Goal: Task Accomplishment & Management: Manage account settings

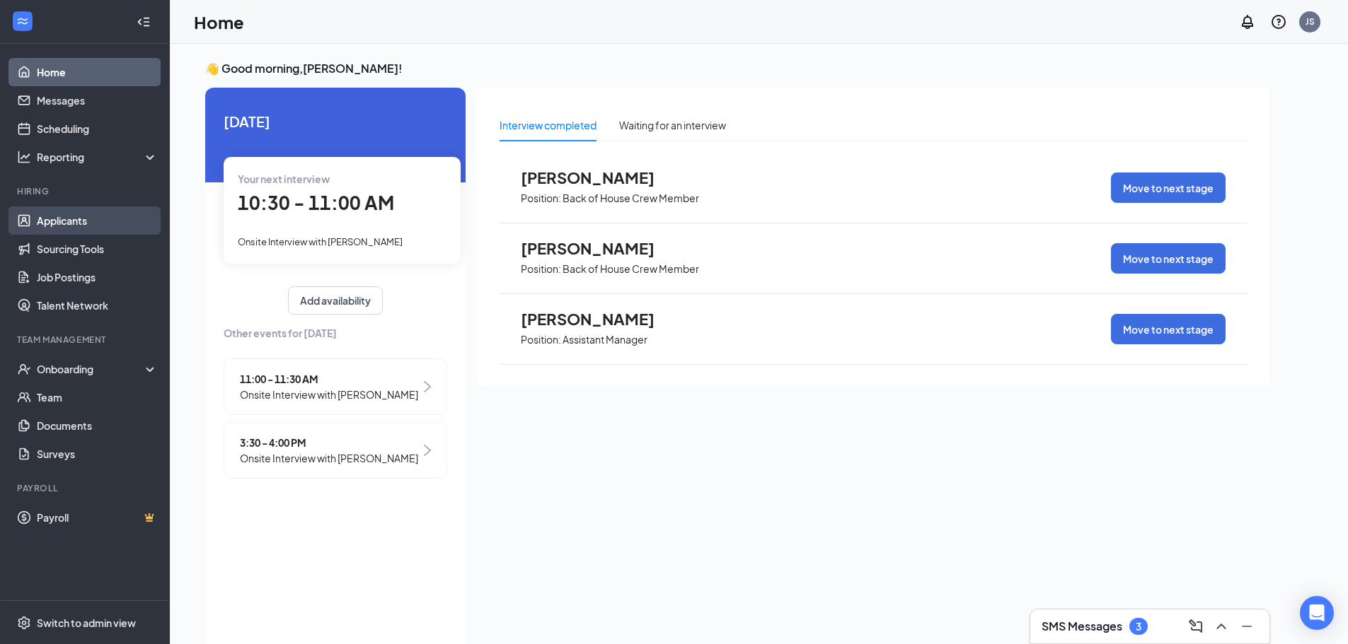
click at [47, 216] on link "Applicants" at bounding box center [97, 221] width 121 height 28
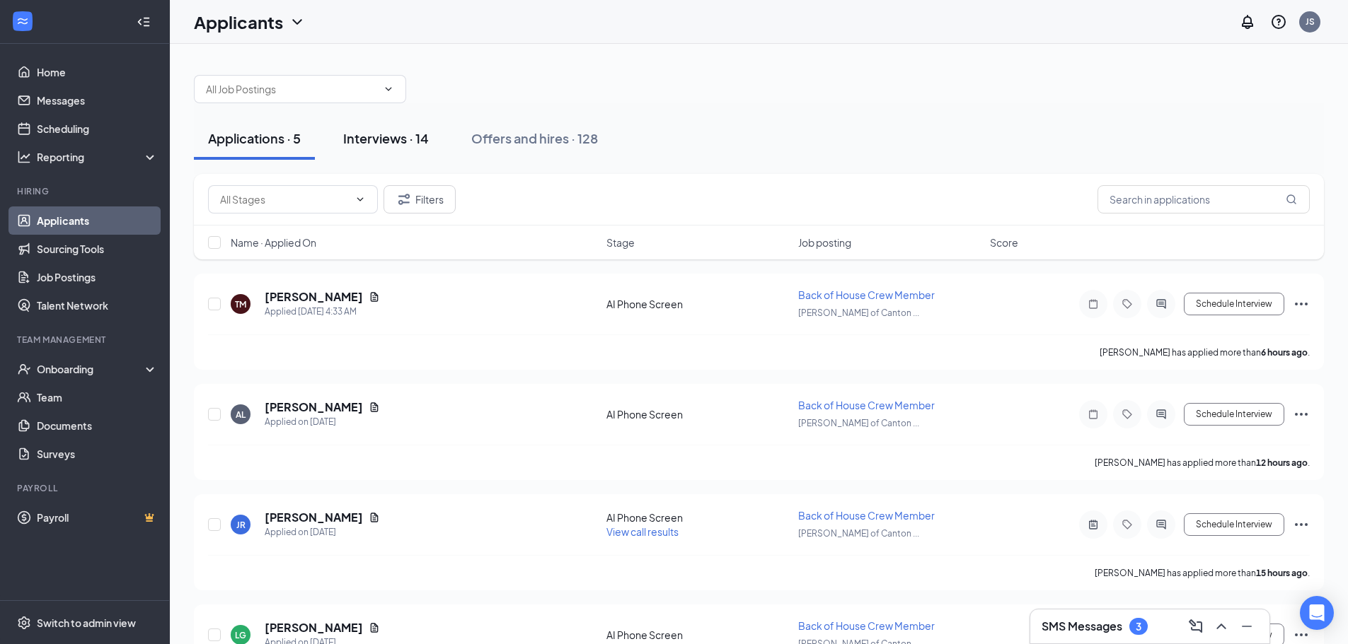
click at [381, 150] on button "Interviews · 14" at bounding box center [386, 138] width 114 height 42
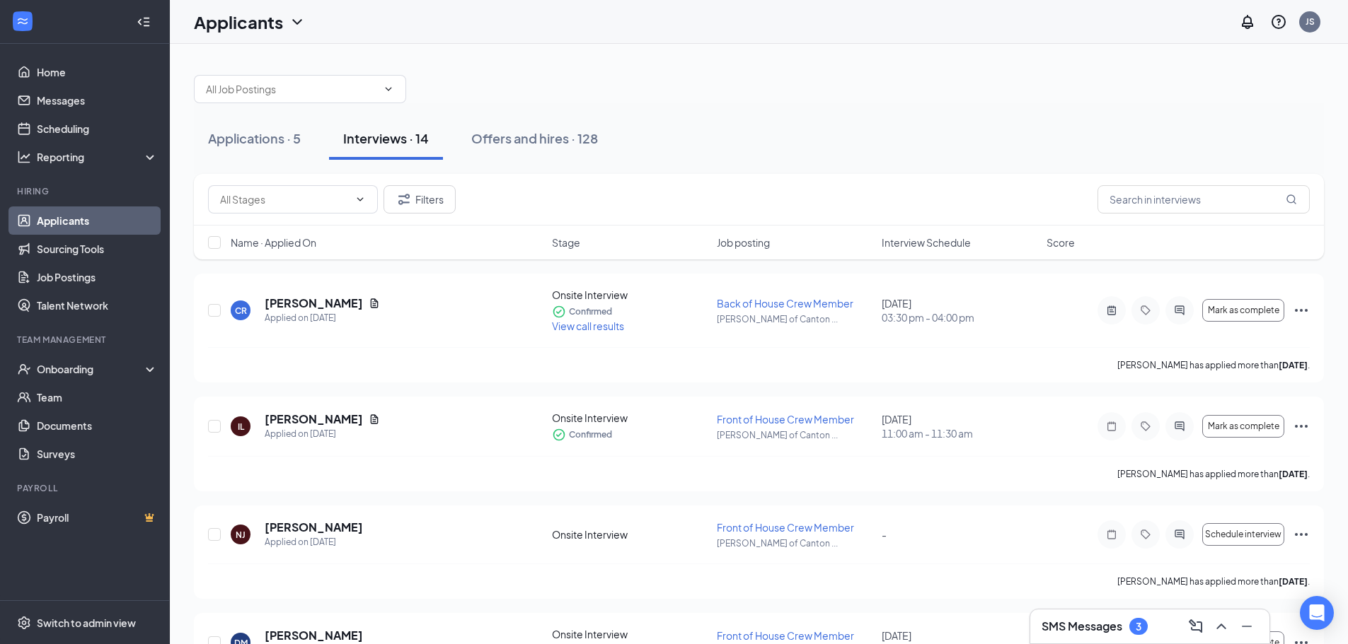
click at [922, 248] on span "Interview Schedule" at bounding box center [925, 243] width 89 height 14
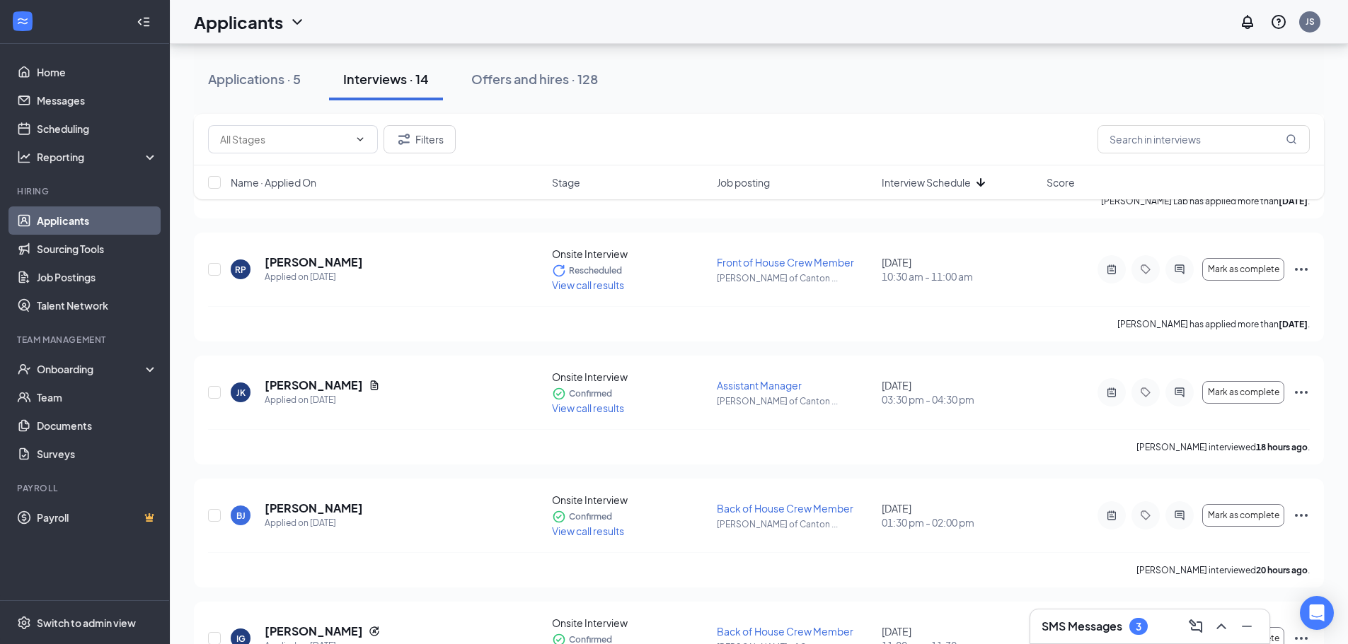
scroll to position [778, 0]
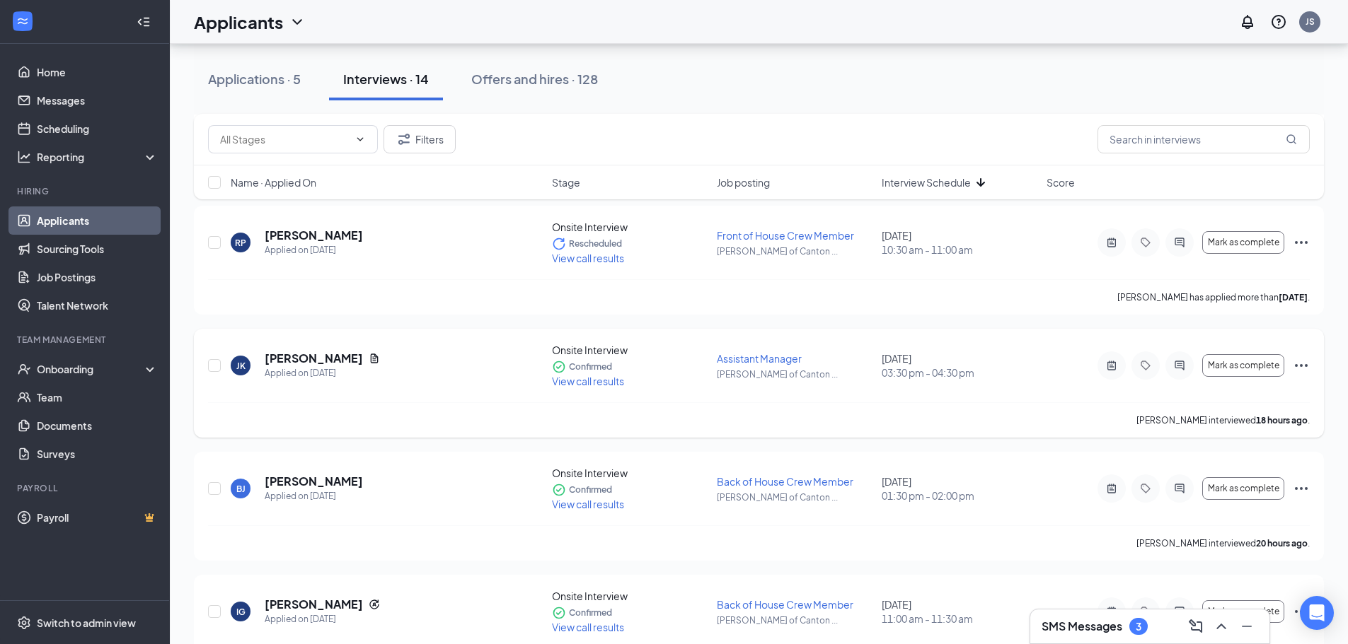
click at [1303, 363] on icon "Ellipses" at bounding box center [1300, 365] width 17 height 17
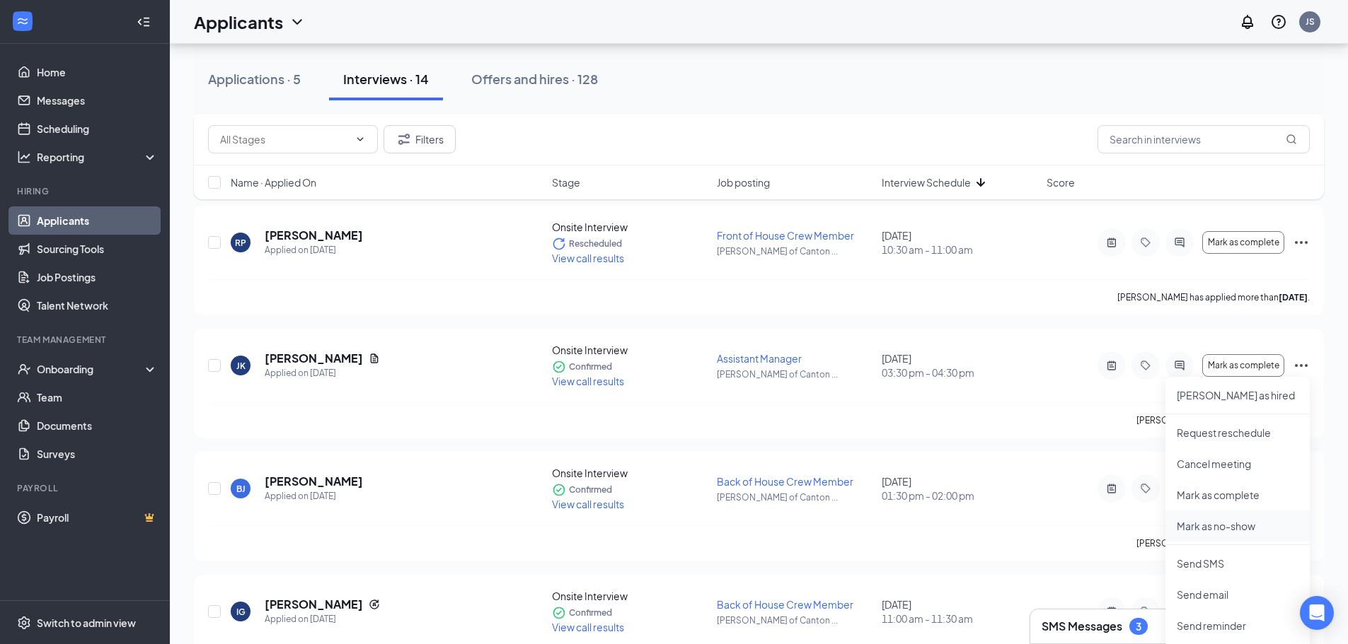
click at [1217, 524] on p "Mark as no-show" at bounding box center [1237, 526] width 122 height 14
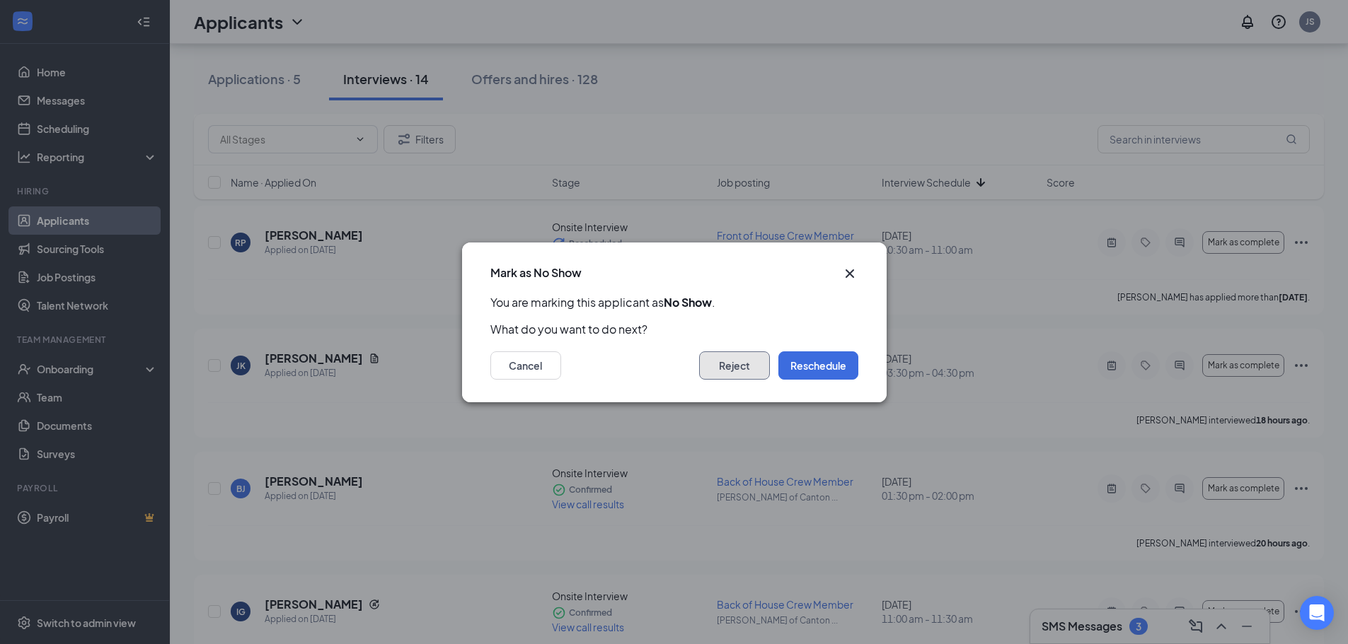
click at [729, 362] on button "Reject" at bounding box center [734, 366] width 71 height 28
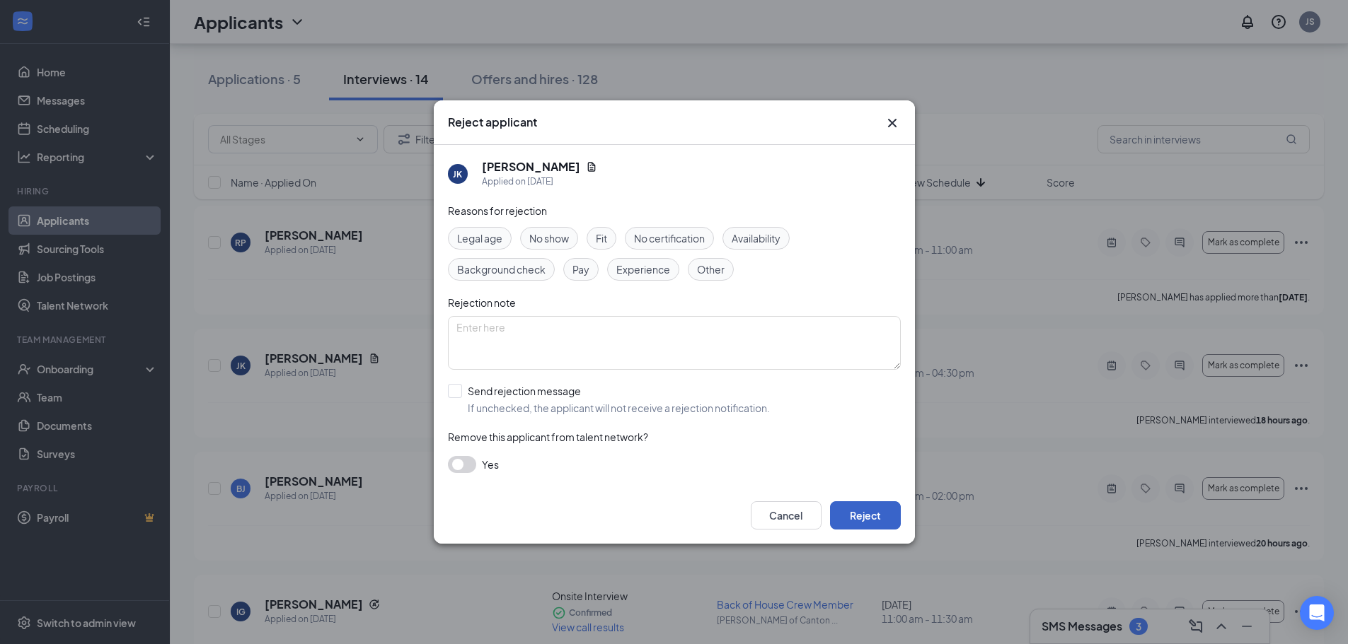
click at [872, 523] on button "Reject" at bounding box center [865, 516] width 71 height 28
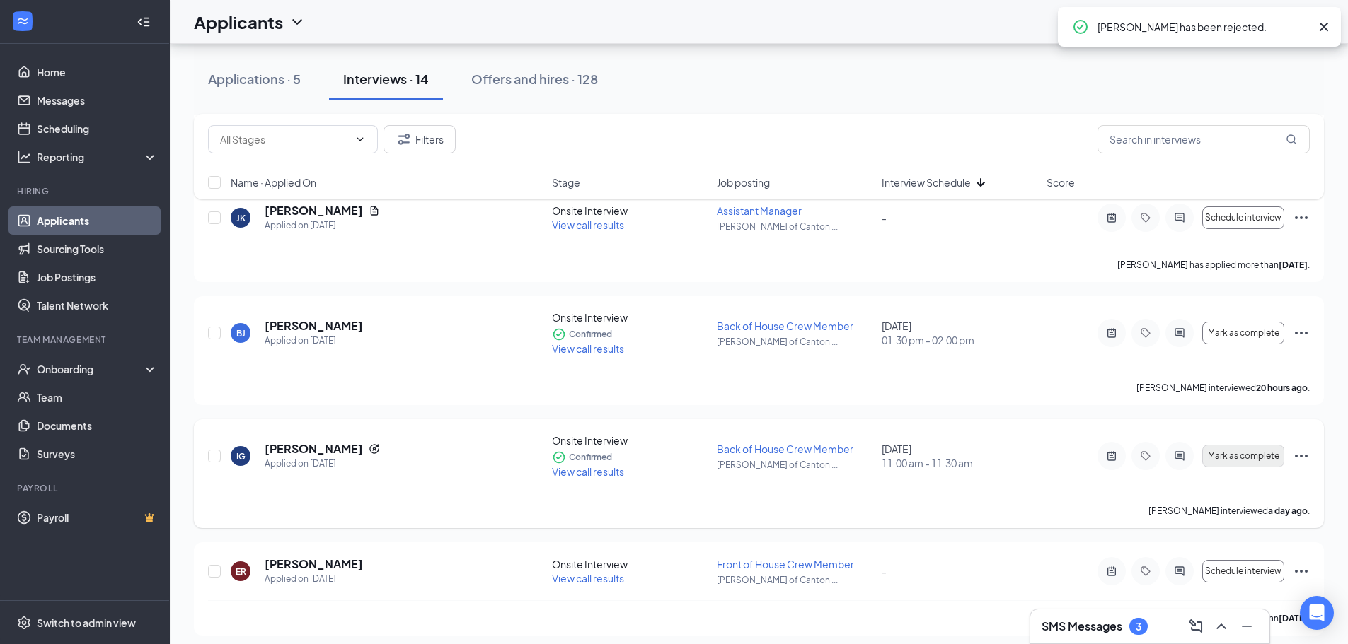
scroll to position [920, 0]
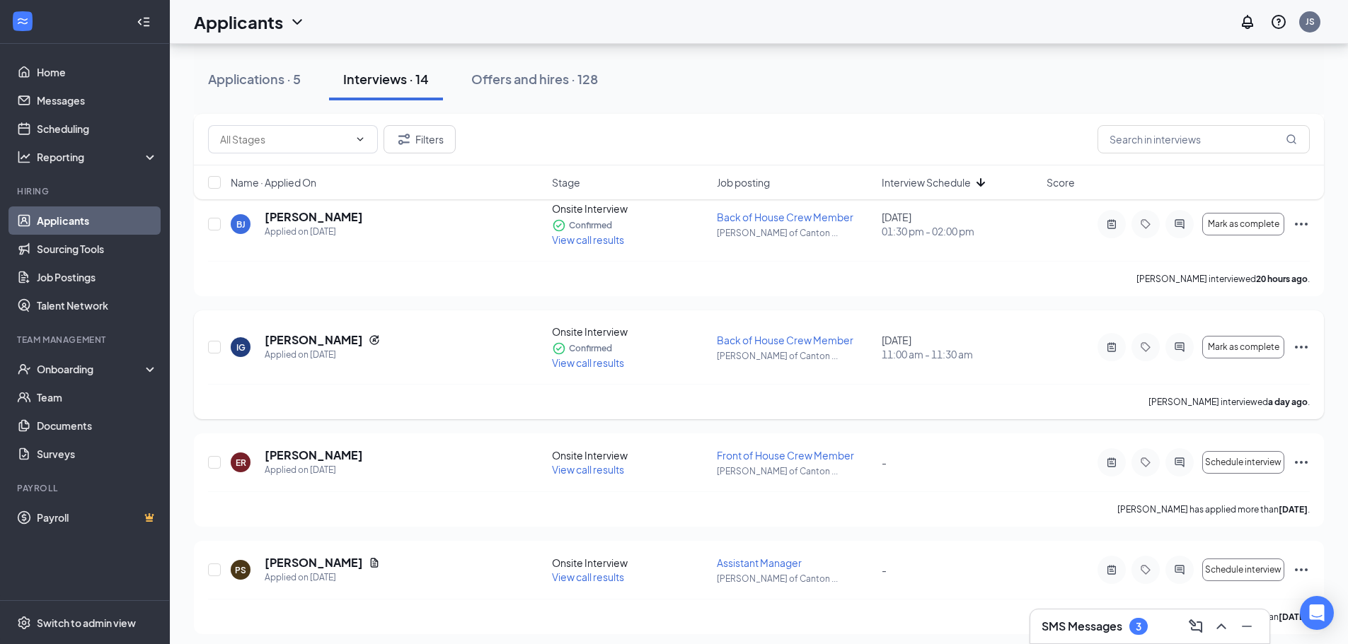
click at [1305, 349] on icon "Ellipses" at bounding box center [1300, 347] width 17 height 17
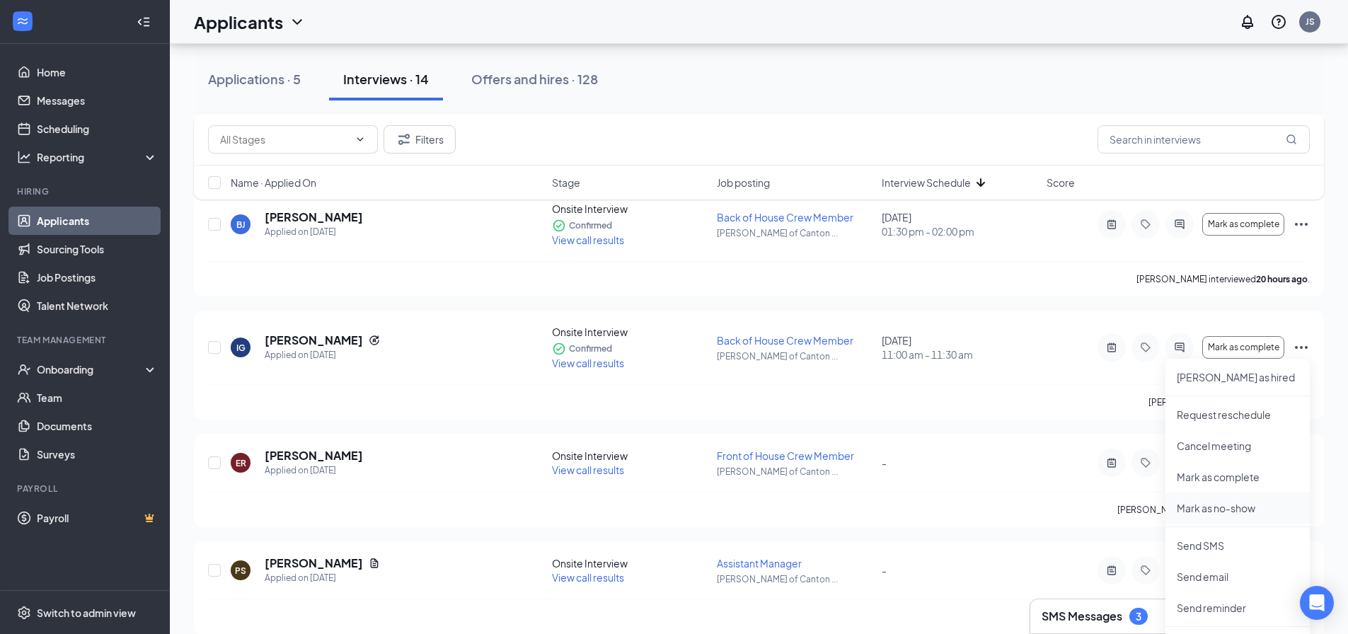
click at [1205, 504] on p "Mark as no-show" at bounding box center [1237, 508] width 122 height 14
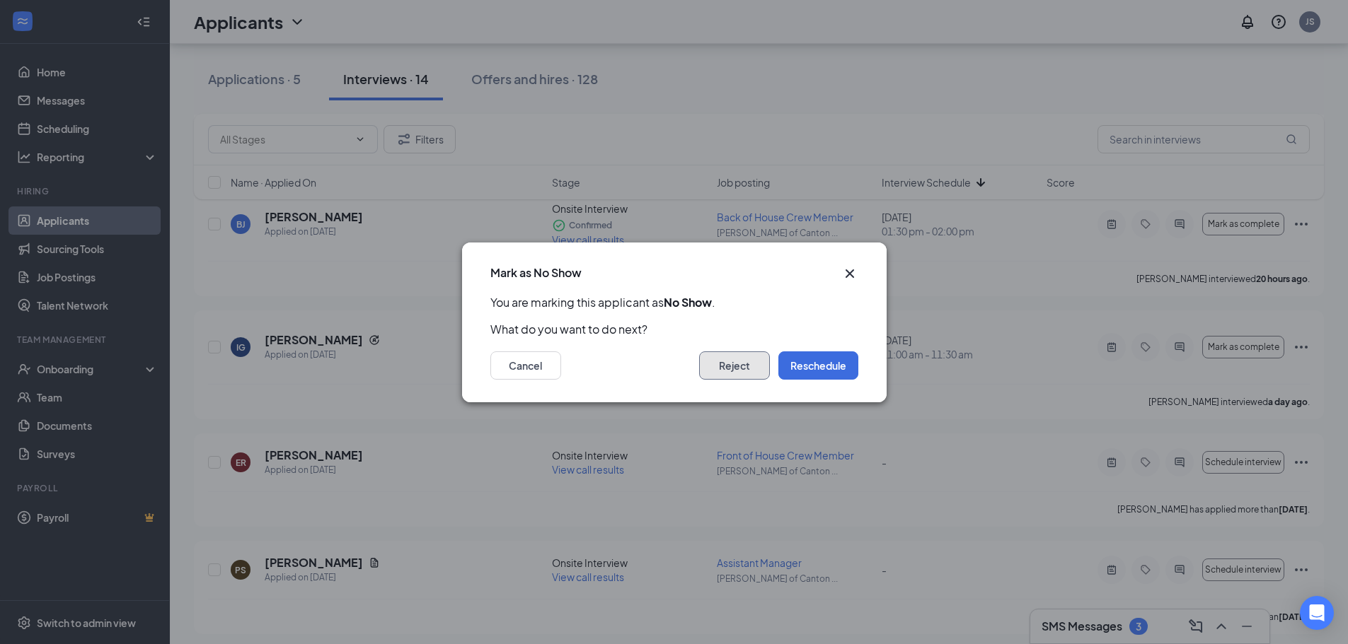
click at [734, 371] on button "Reject" at bounding box center [734, 366] width 71 height 28
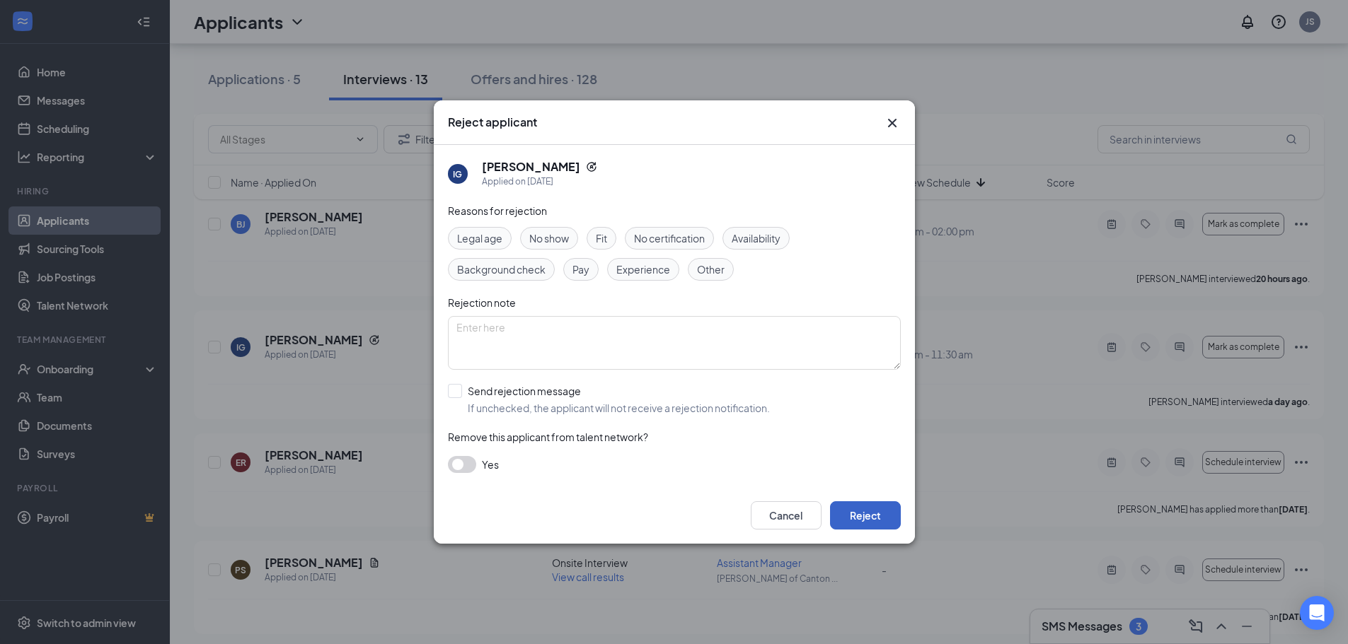
click at [869, 512] on button "Reject" at bounding box center [865, 516] width 71 height 28
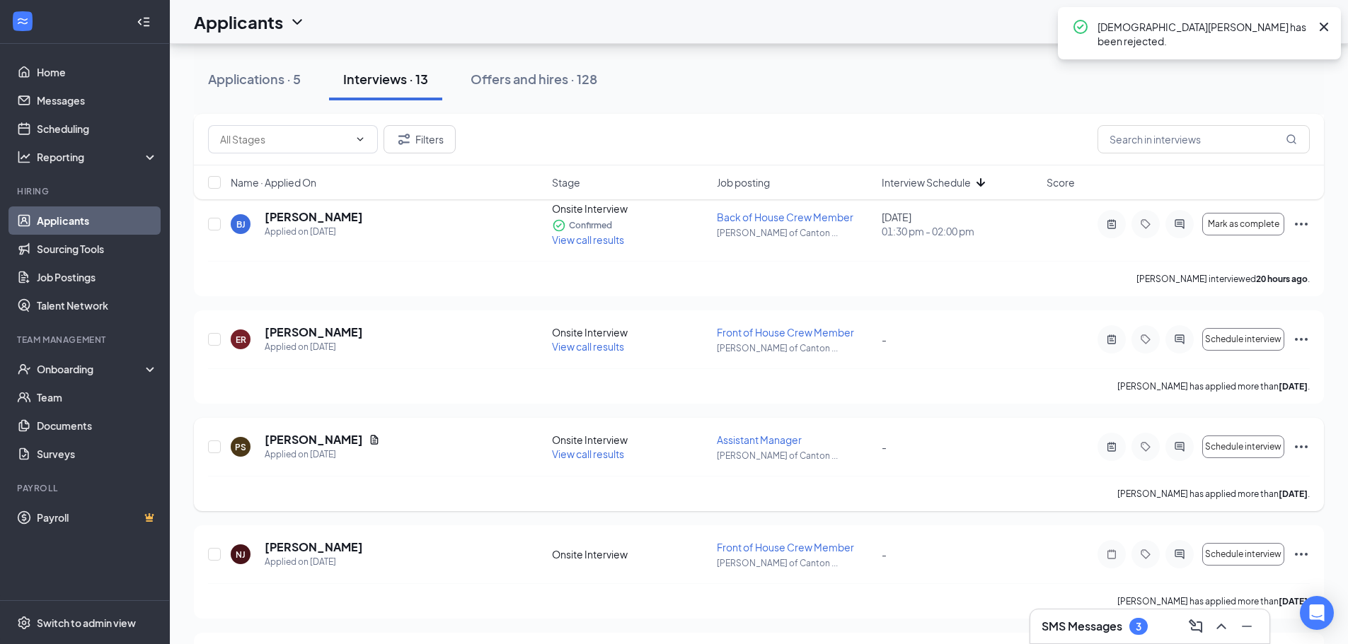
scroll to position [707, 0]
